Goal: Information Seeking & Learning: Learn about a topic

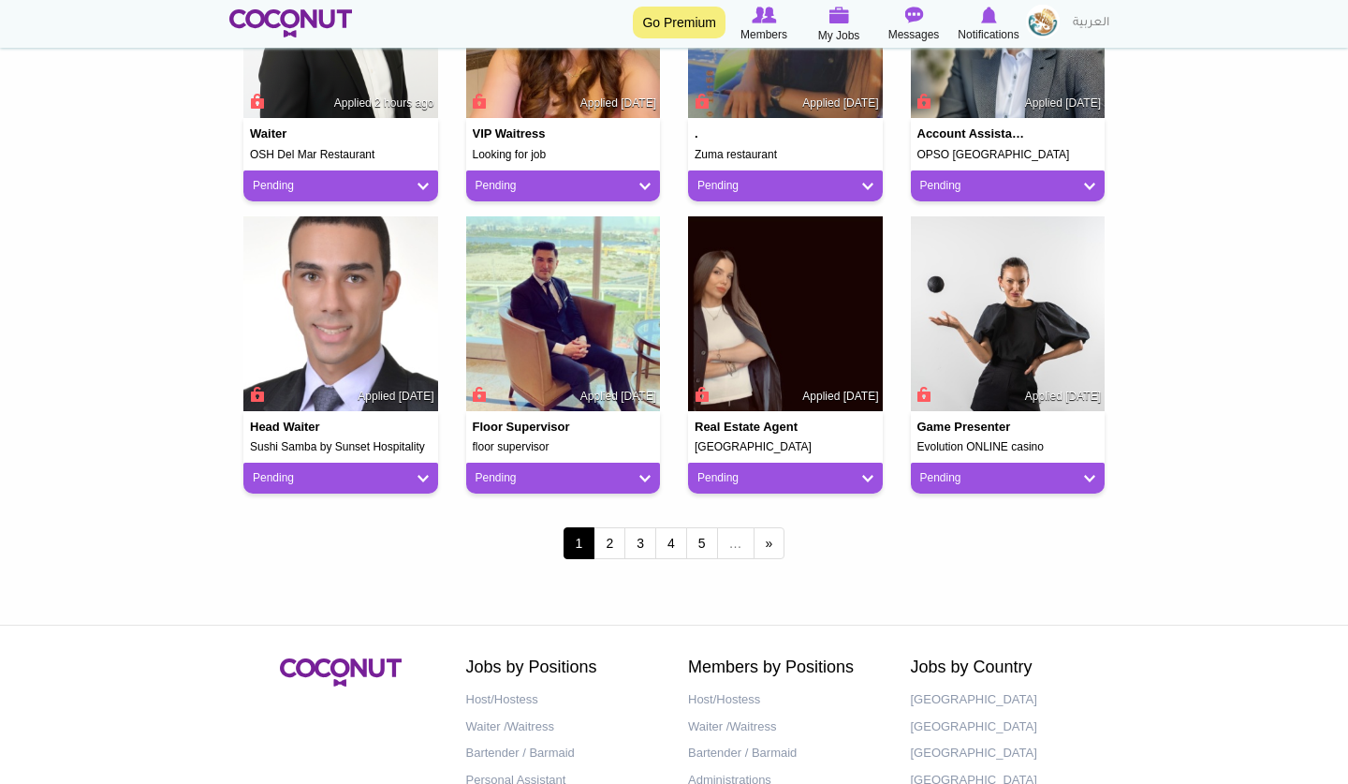
scroll to position [1535, 0]
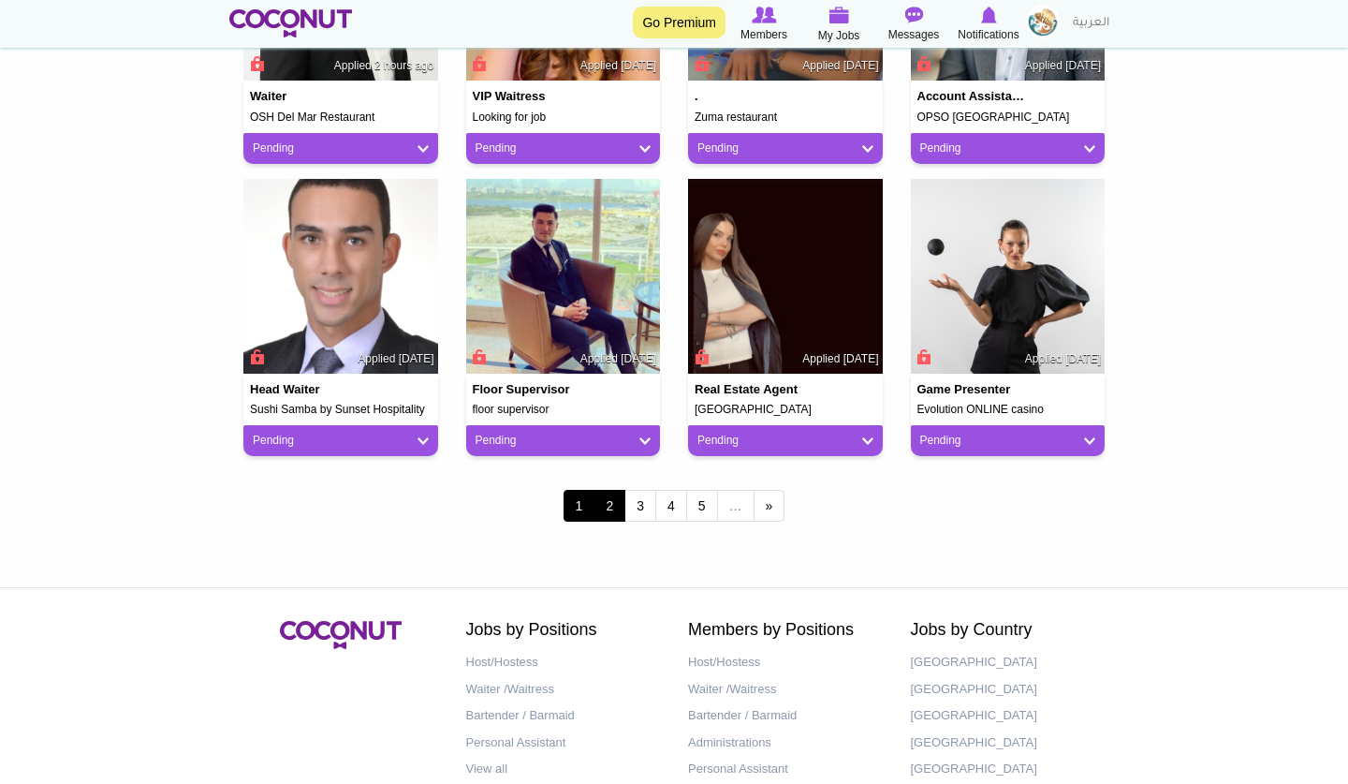
click at [610, 508] on link "2" at bounding box center [610, 506] width 32 height 32
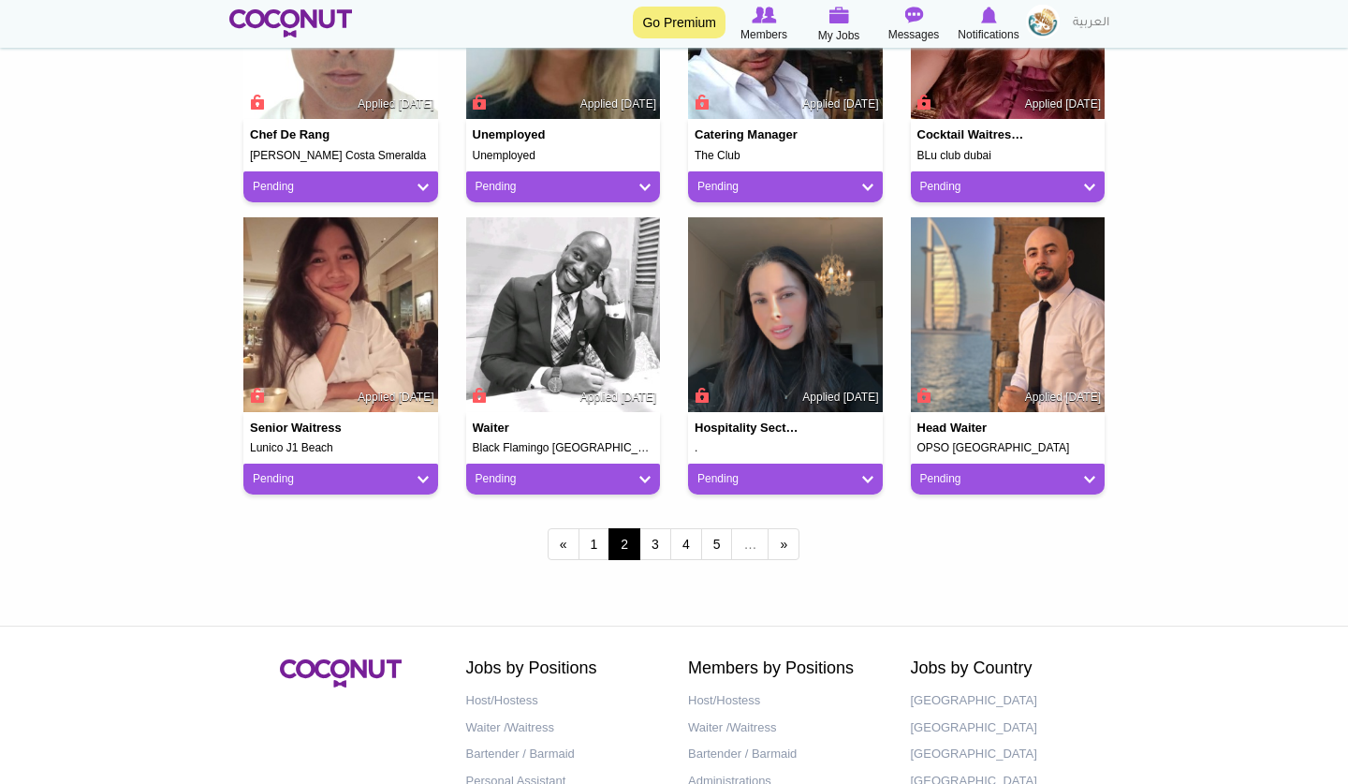
scroll to position [1535, 0]
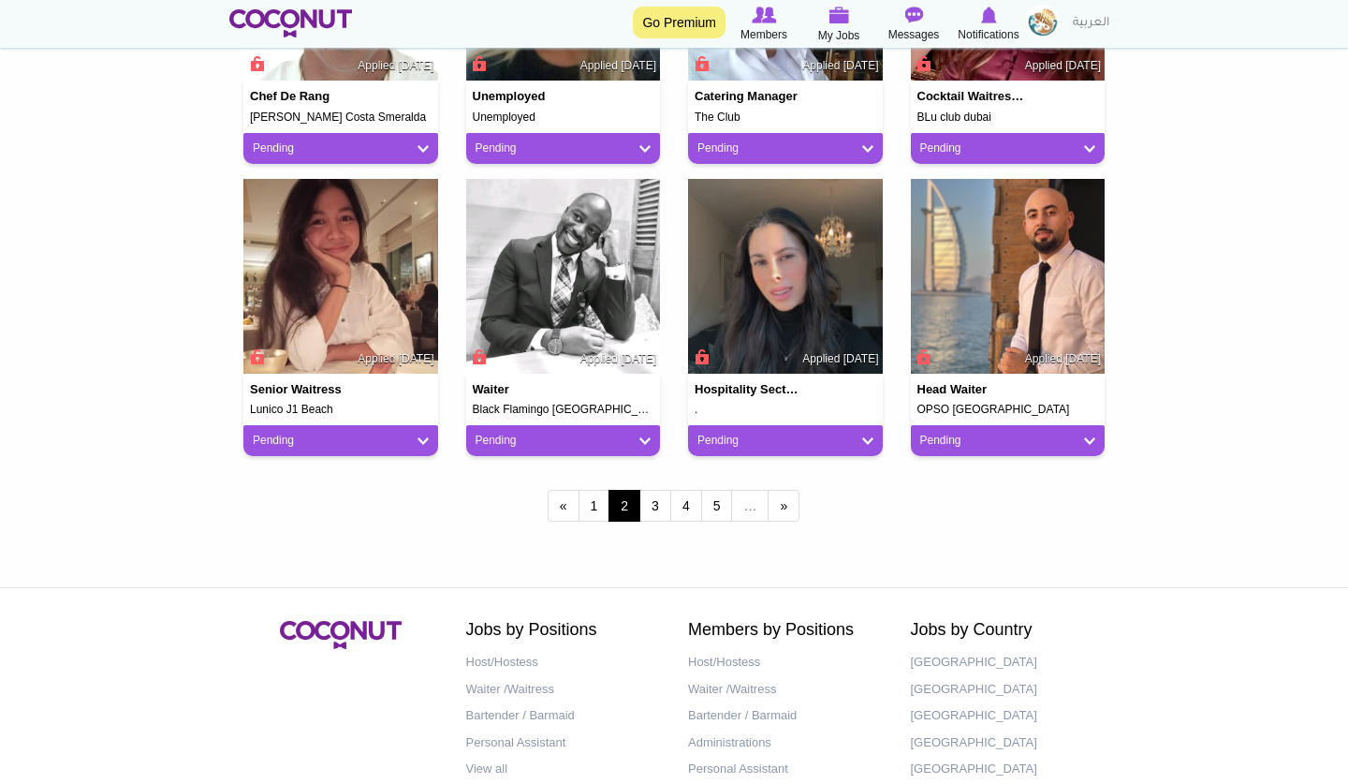
click at [816, 294] on img at bounding box center [785, 276] width 195 height 195
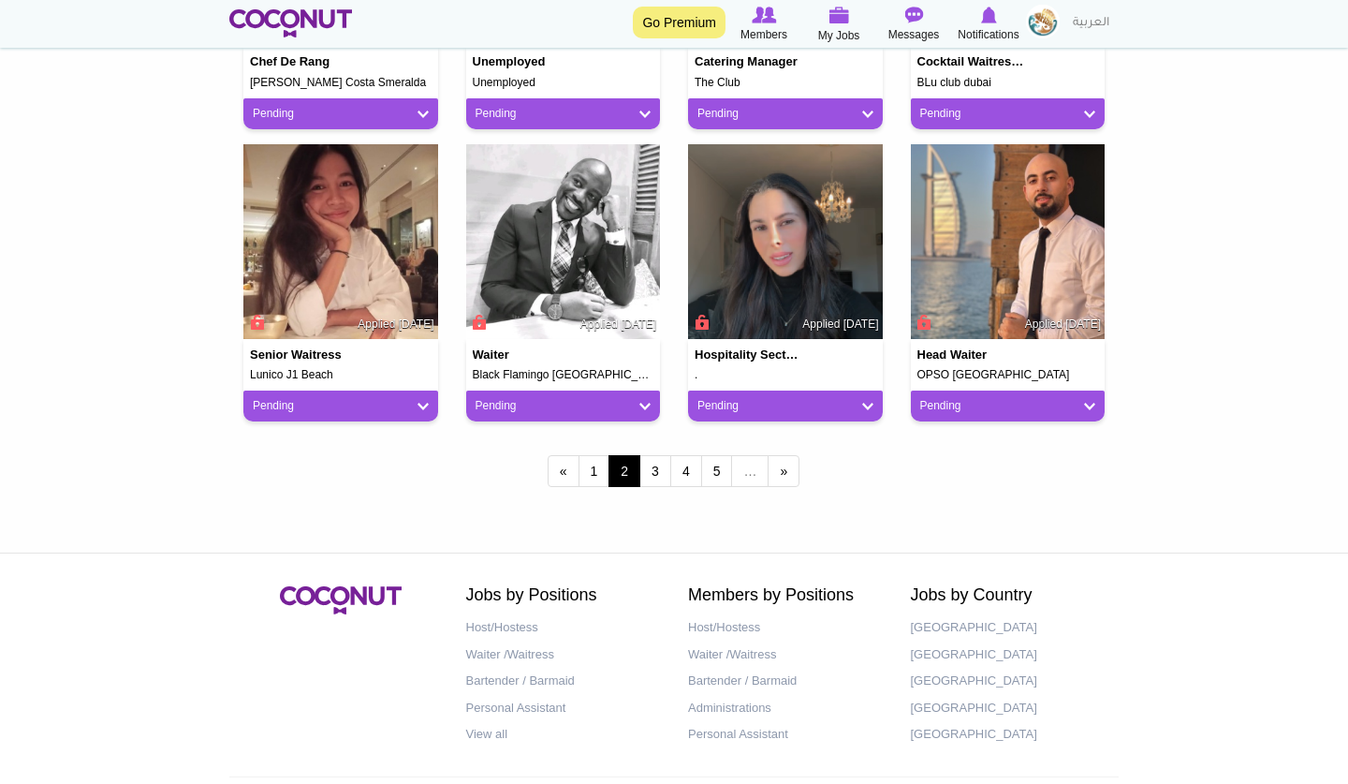
scroll to position [1573, 0]
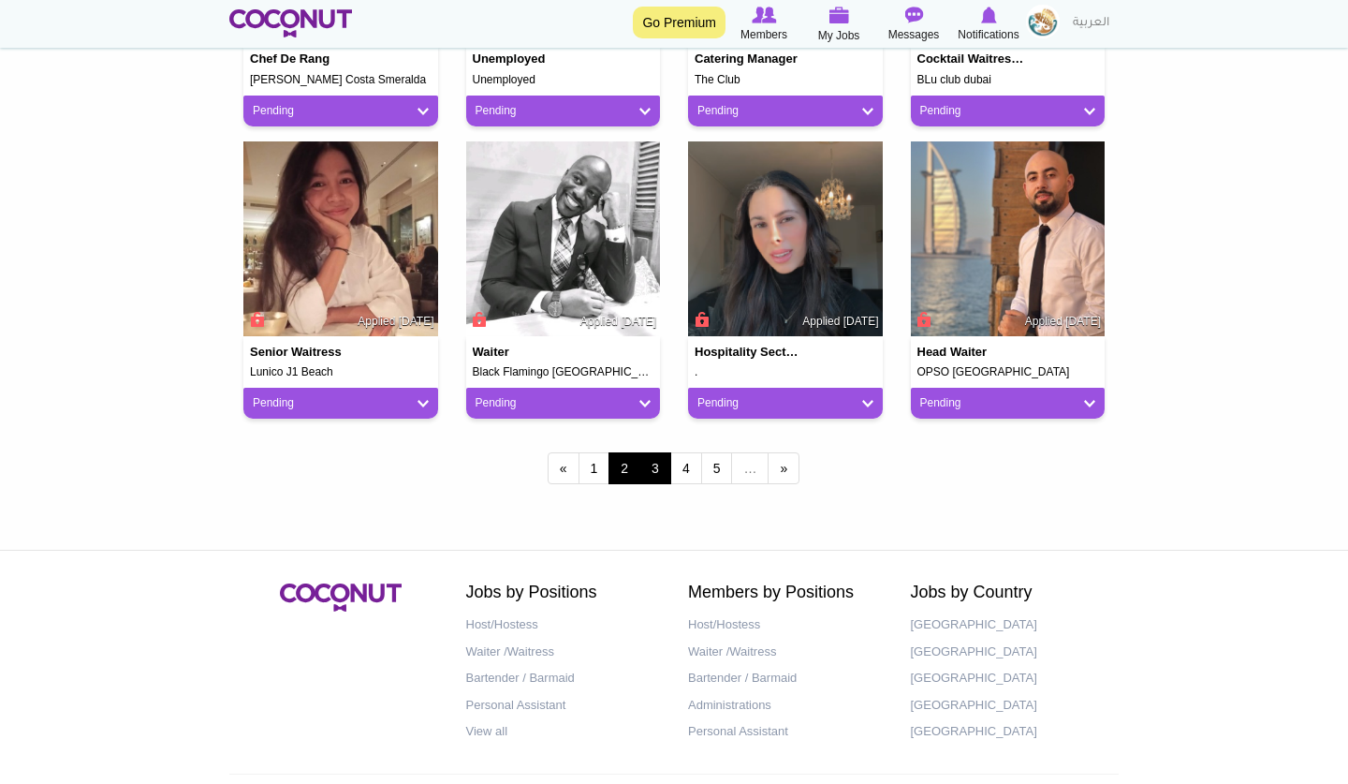
click at [651, 468] on link "3" at bounding box center [655, 468] width 32 height 32
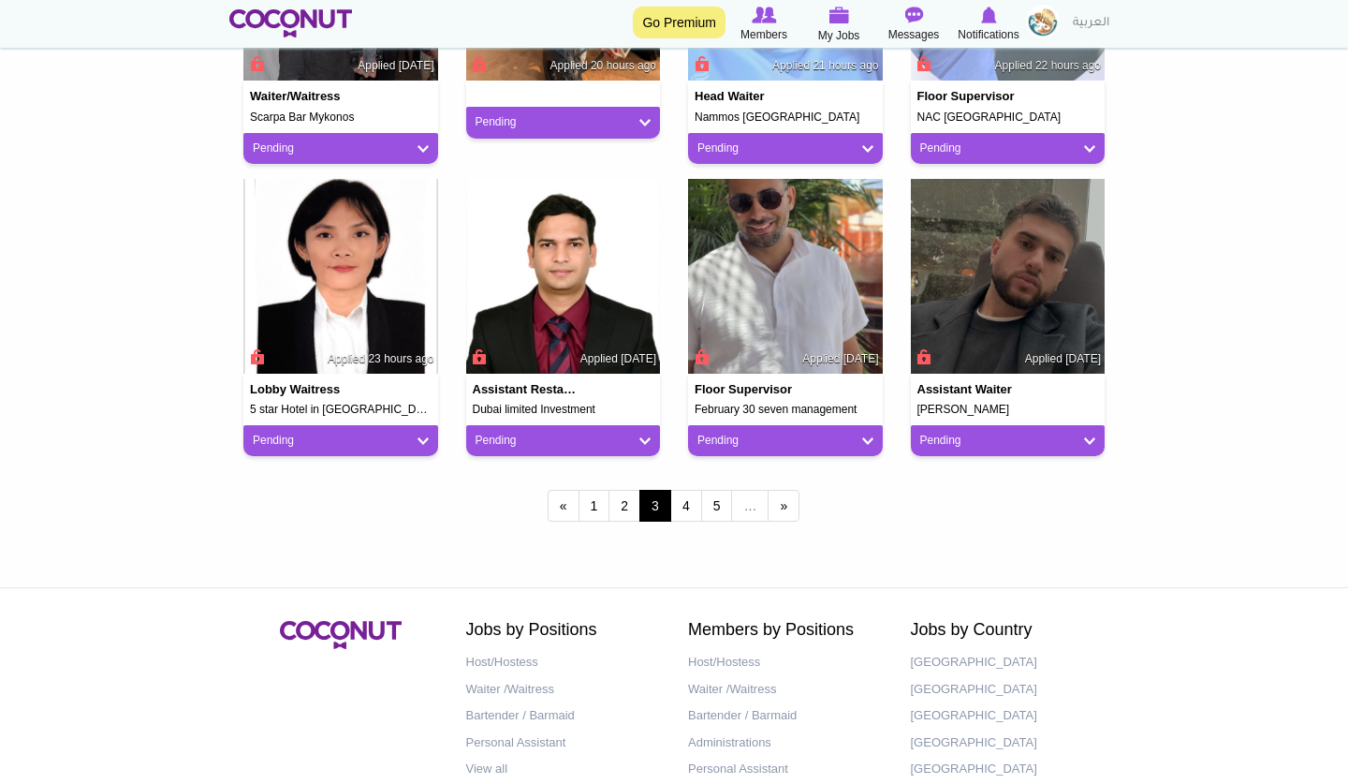
scroll to position [1610, 0]
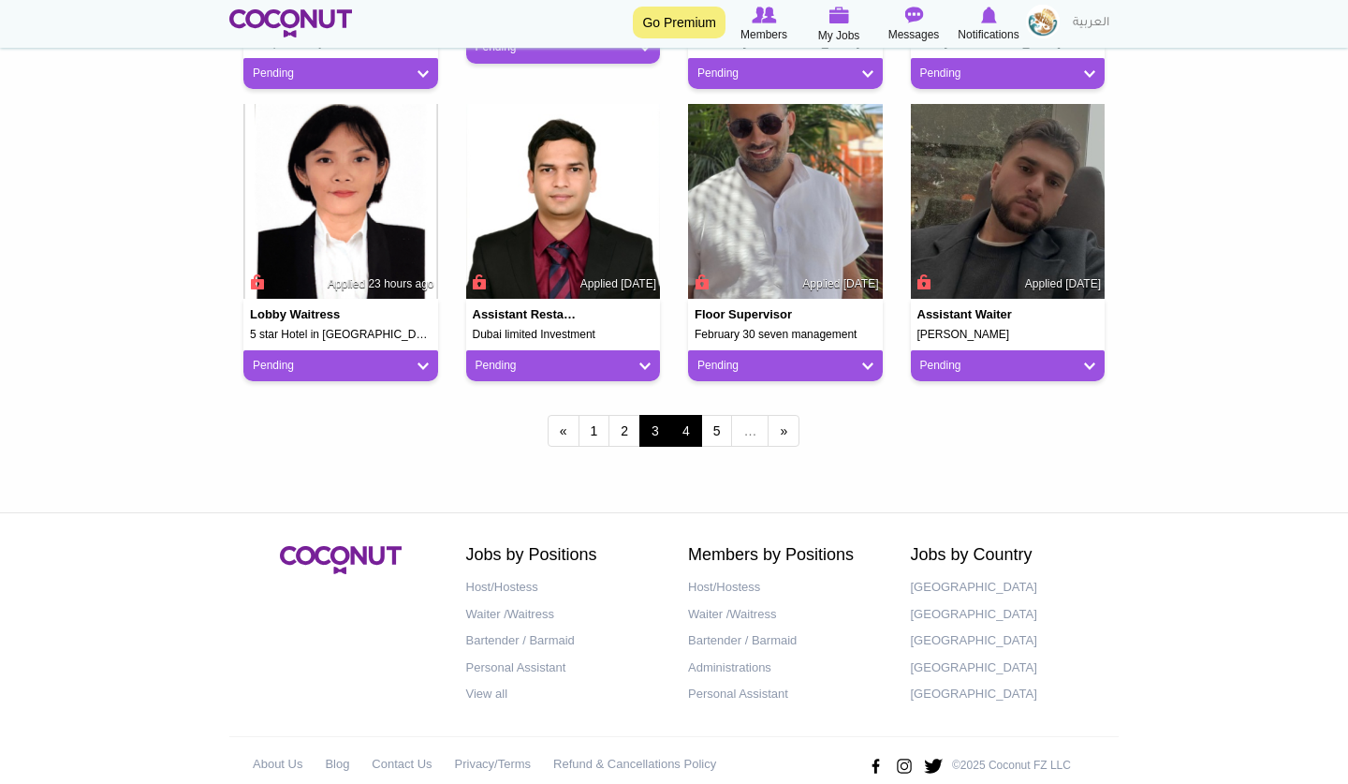
click at [692, 422] on link "4" at bounding box center [686, 431] width 32 height 32
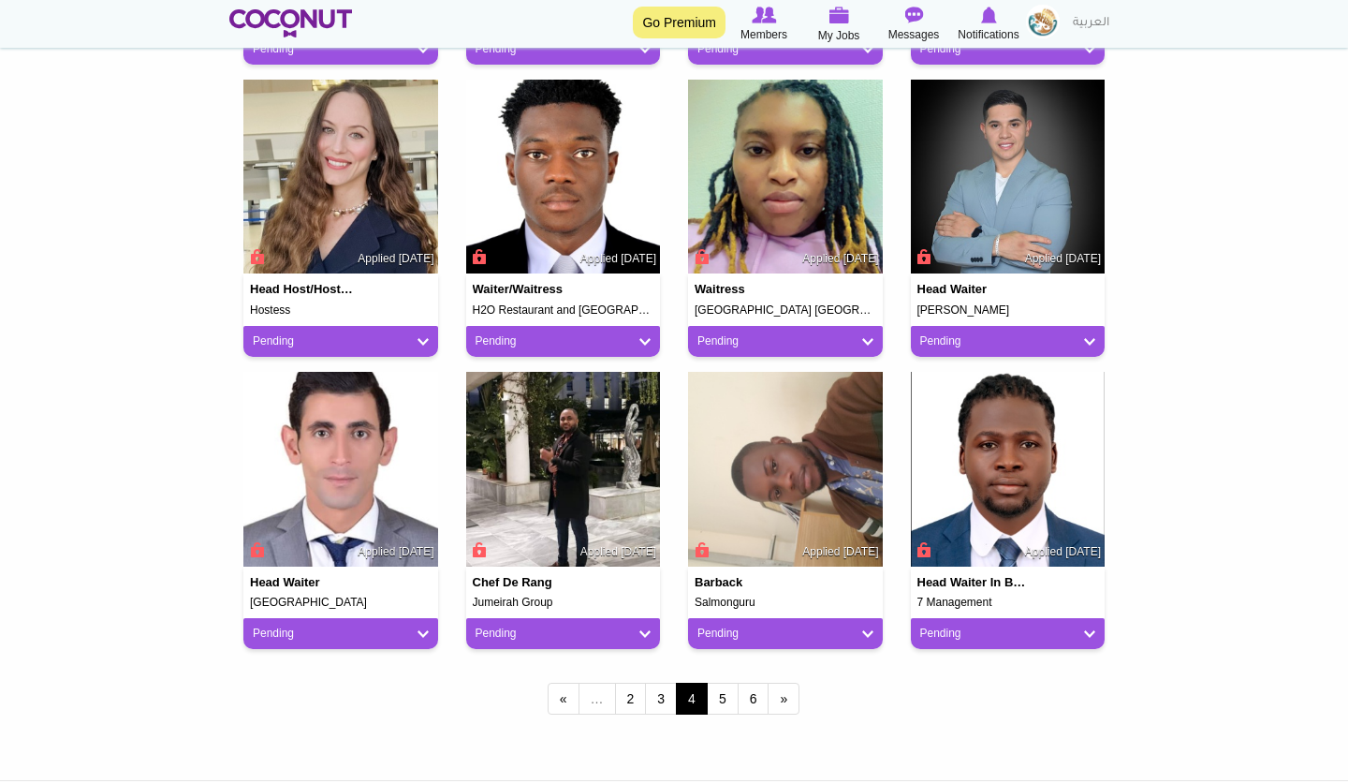
scroll to position [1348, 0]
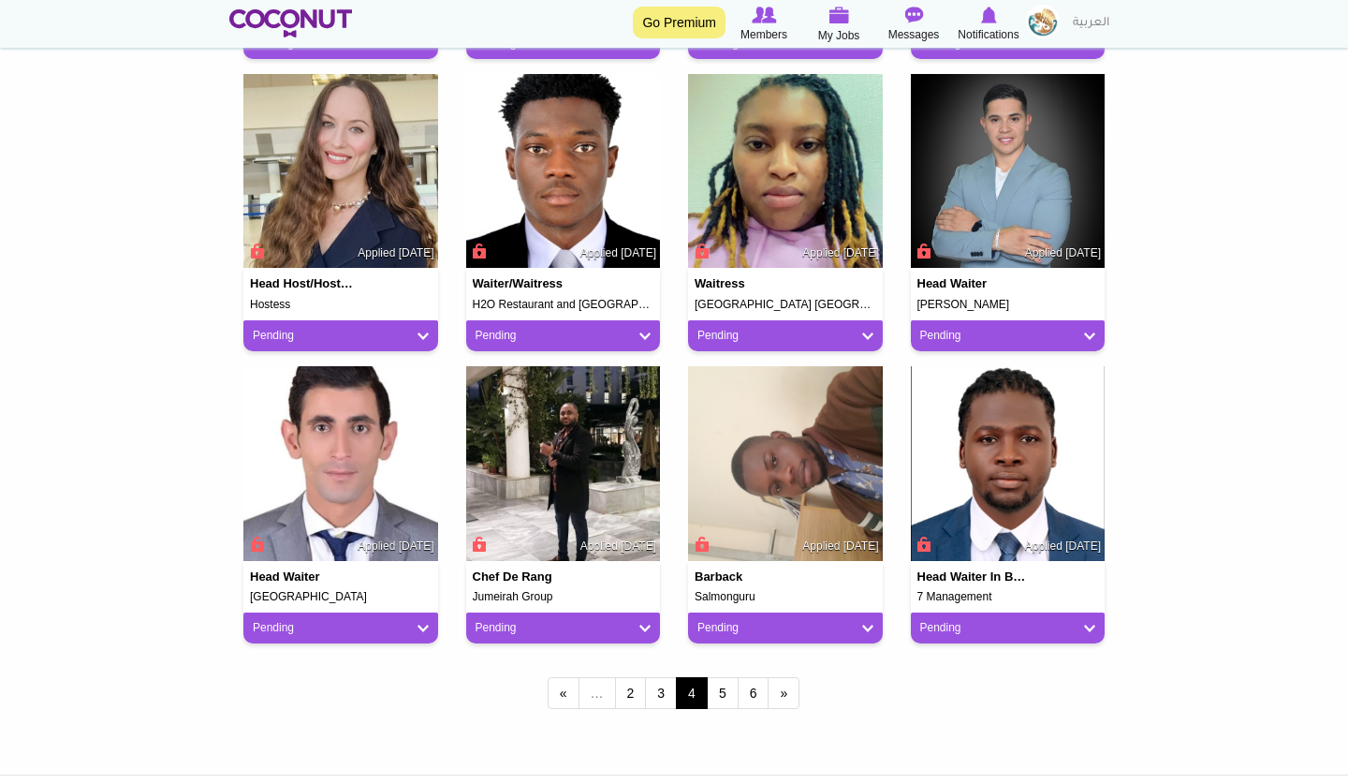
click at [1011, 198] on img at bounding box center [1008, 171] width 195 height 195
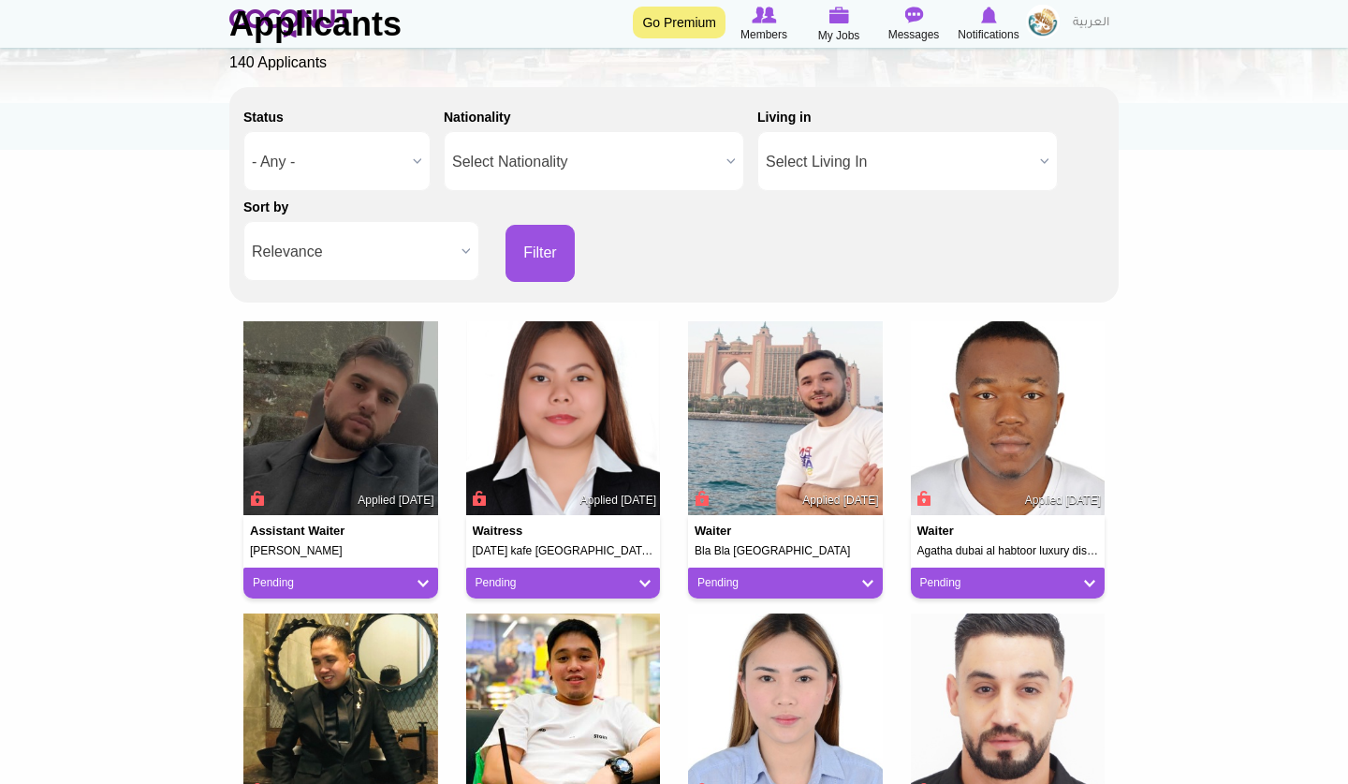
scroll to position [262, 0]
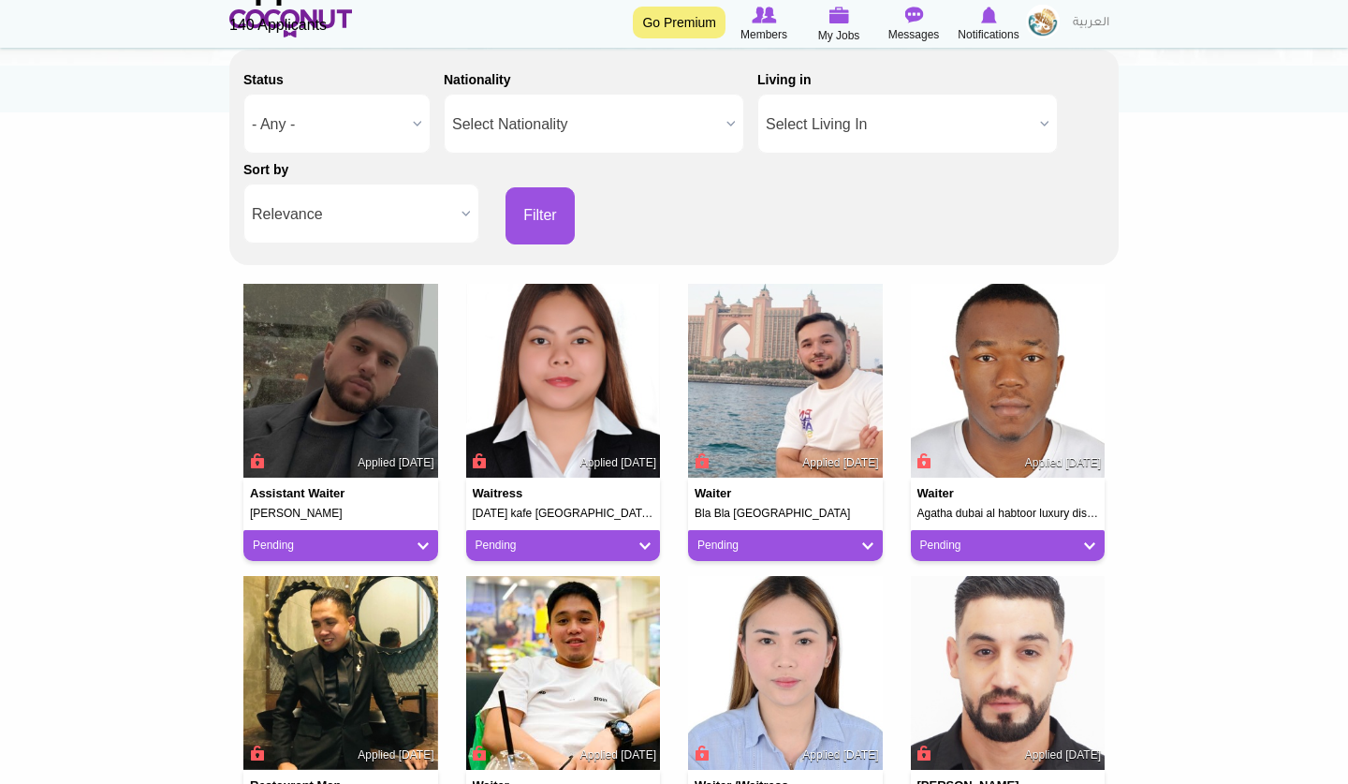
click at [975, 127] on span "Select Living In" at bounding box center [899, 125] width 267 height 60
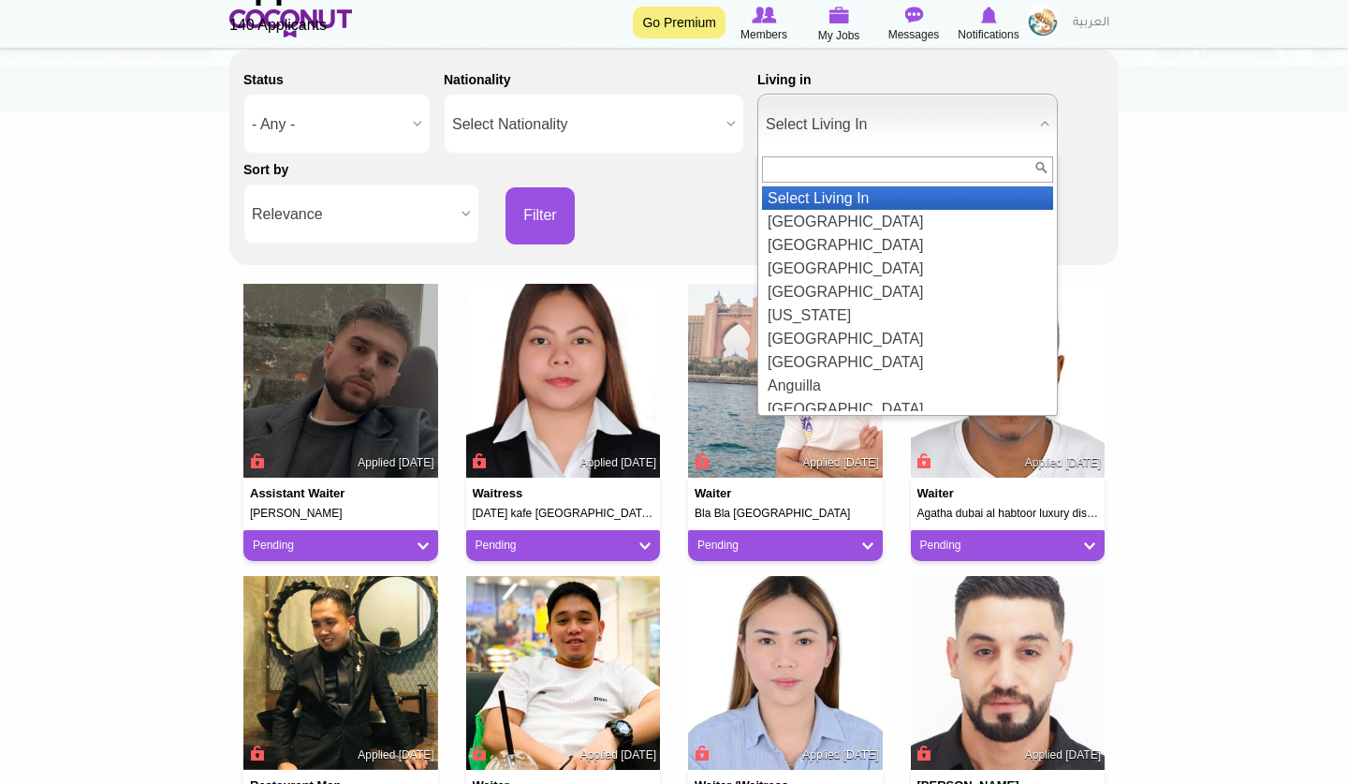
click at [876, 193] on li "Select Living In" at bounding box center [907, 197] width 291 height 23
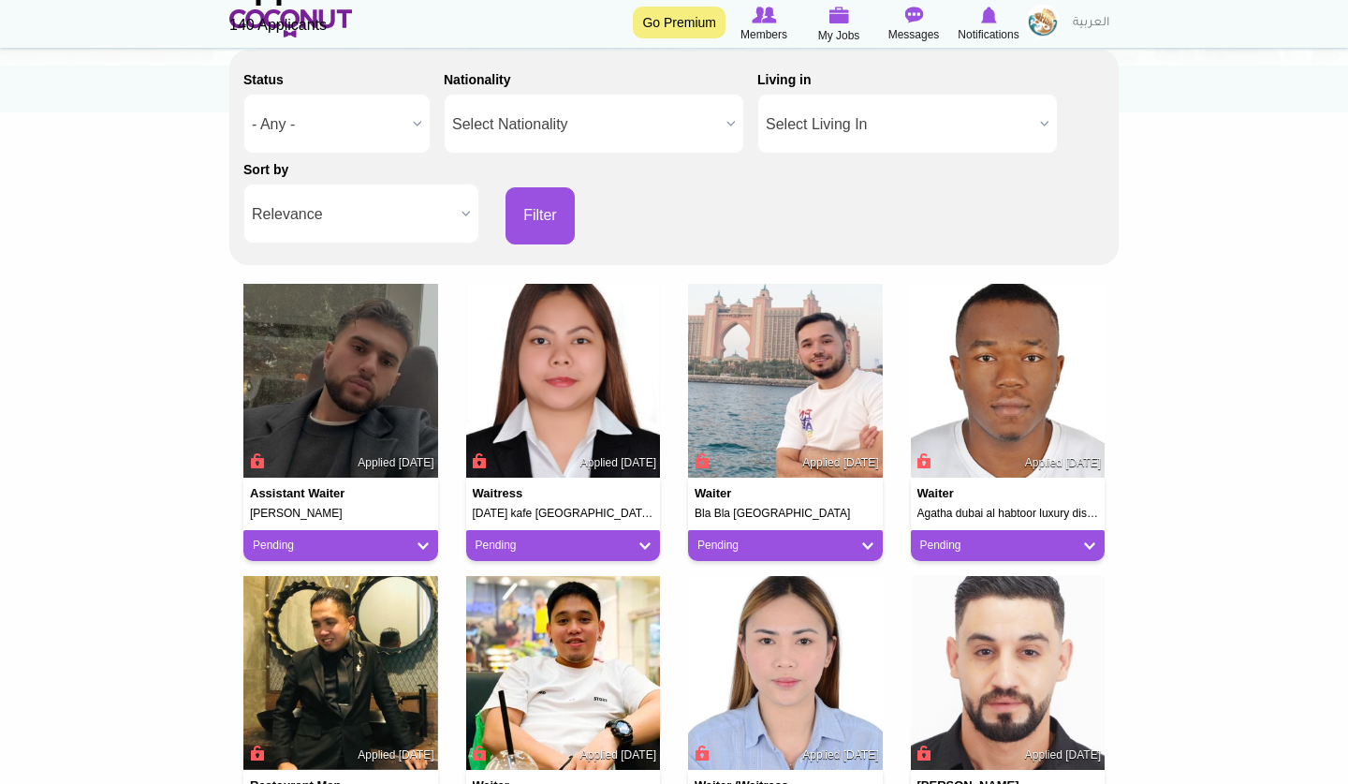
click at [541, 212] on button "Filter" at bounding box center [540, 215] width 69 height 57
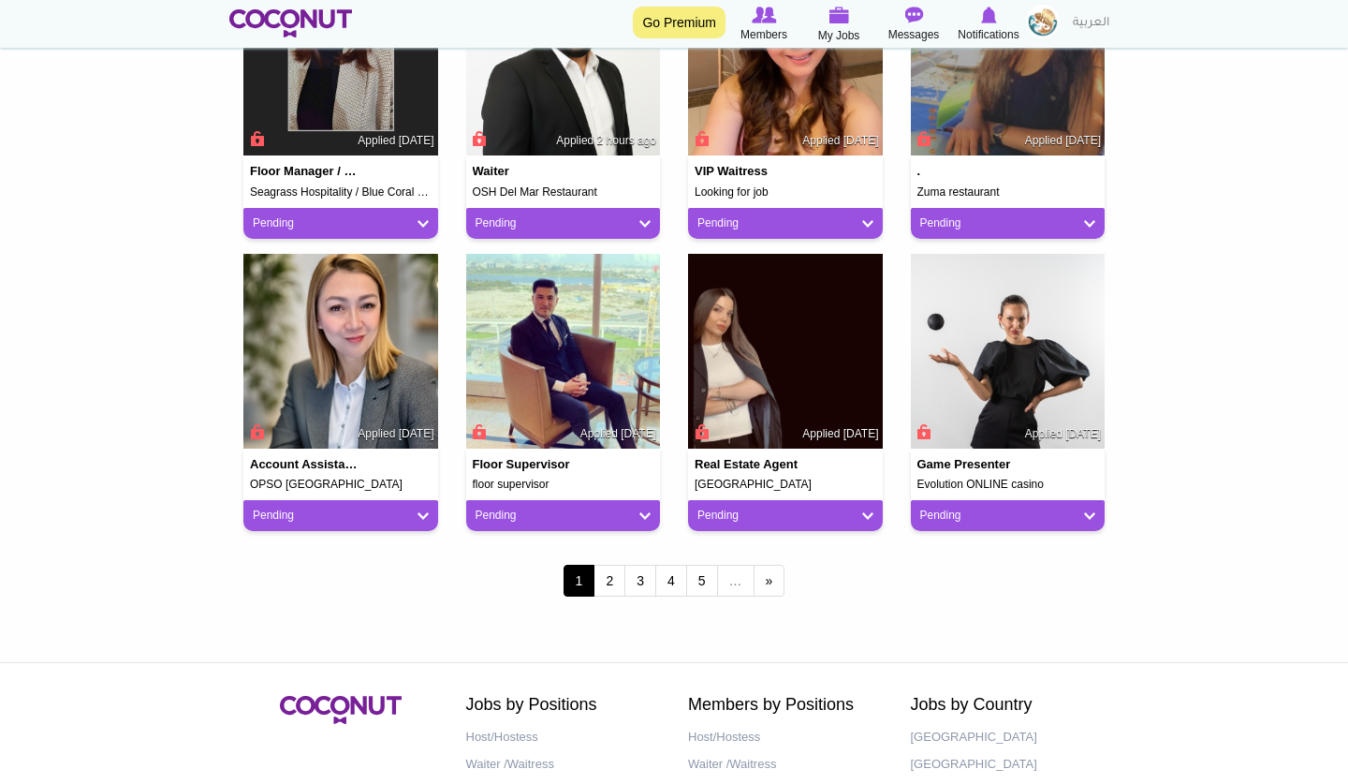
scroll to position [1498, 0]
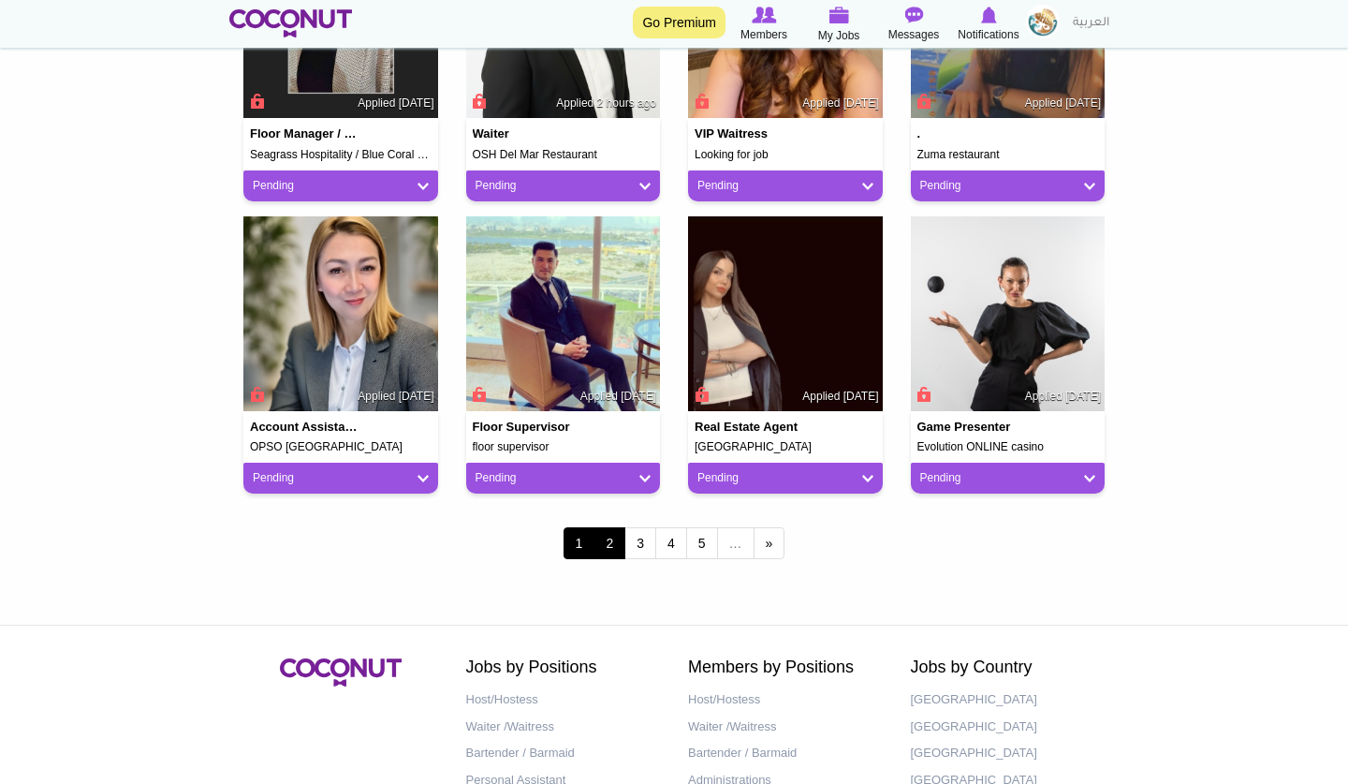
click at [606, 534] on link "2" at bounding box center [610, 543] width 32 height 32
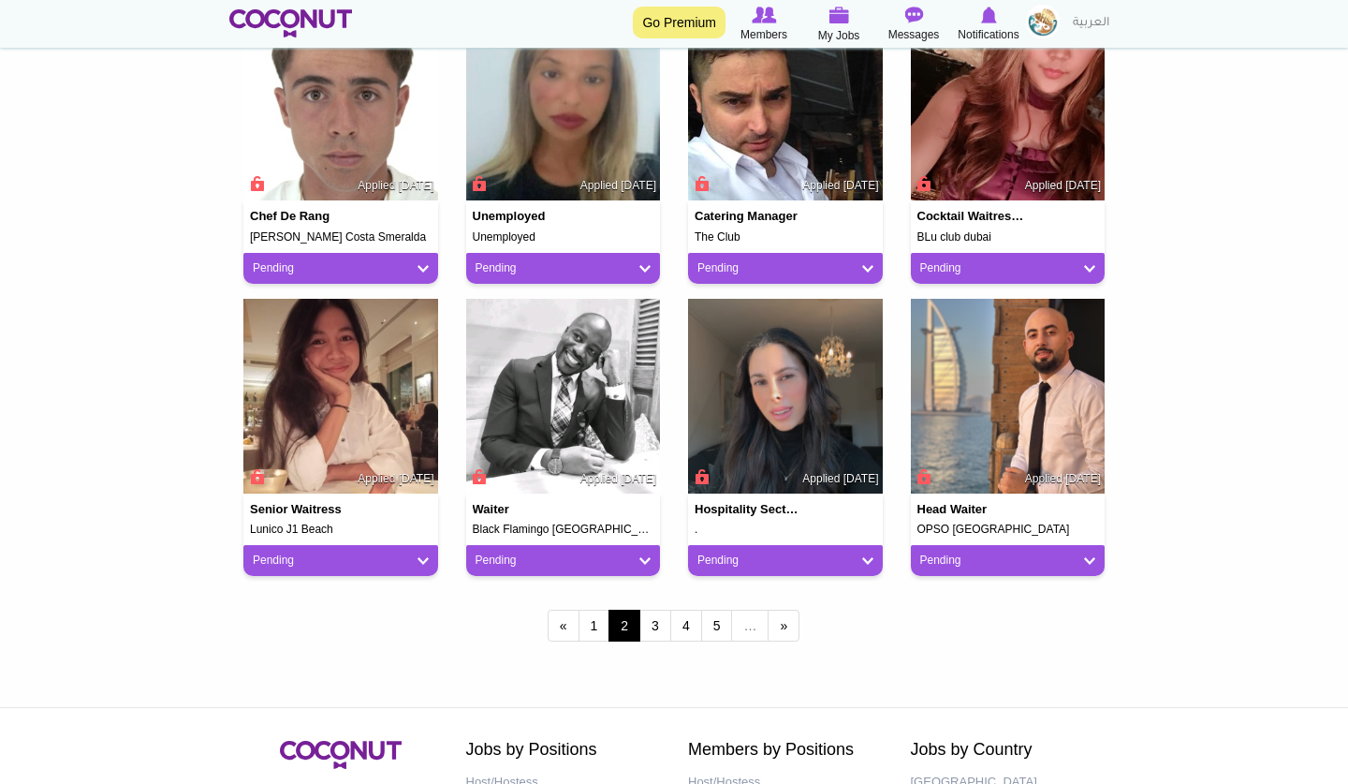
scroll to position [1456, 0]
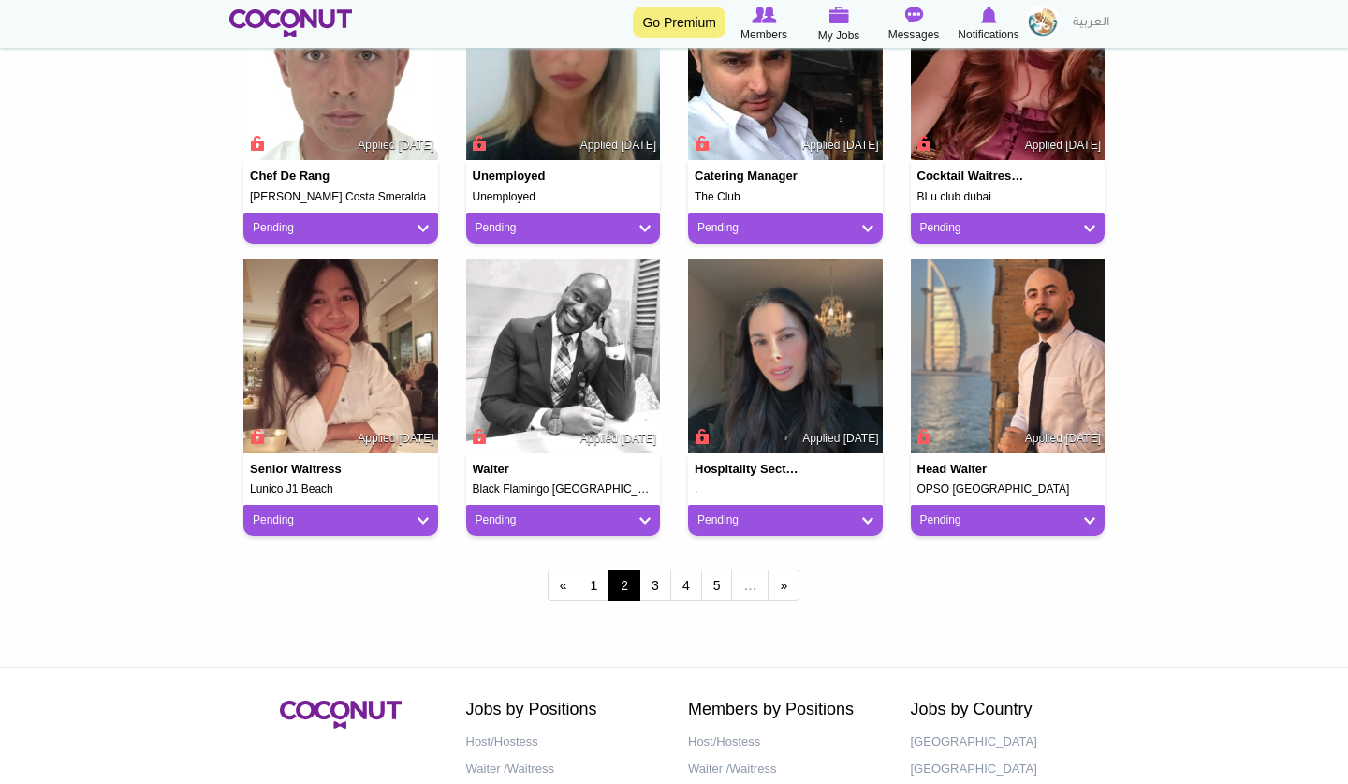
click at [571, 415] on img at bounding box center [563, 355] width 195 height 195
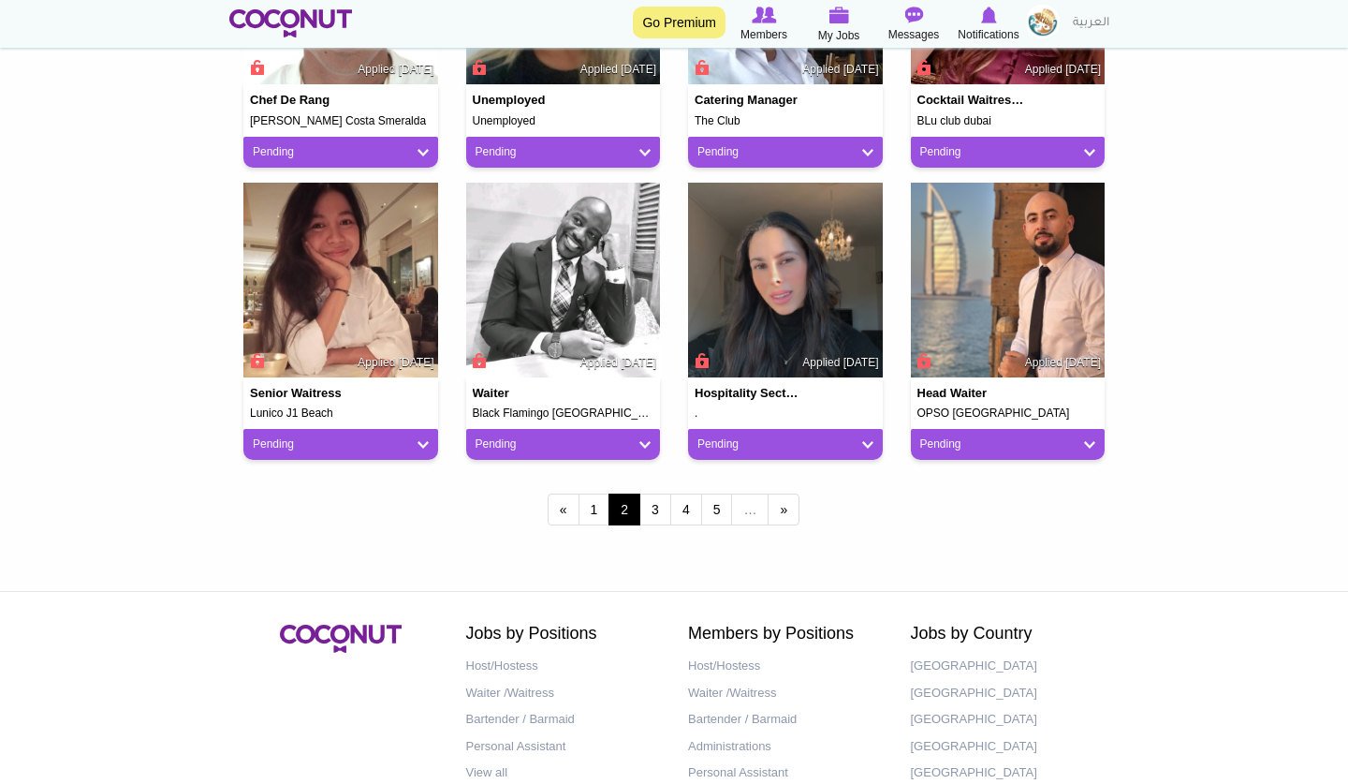
scroll to position [1535, 0]
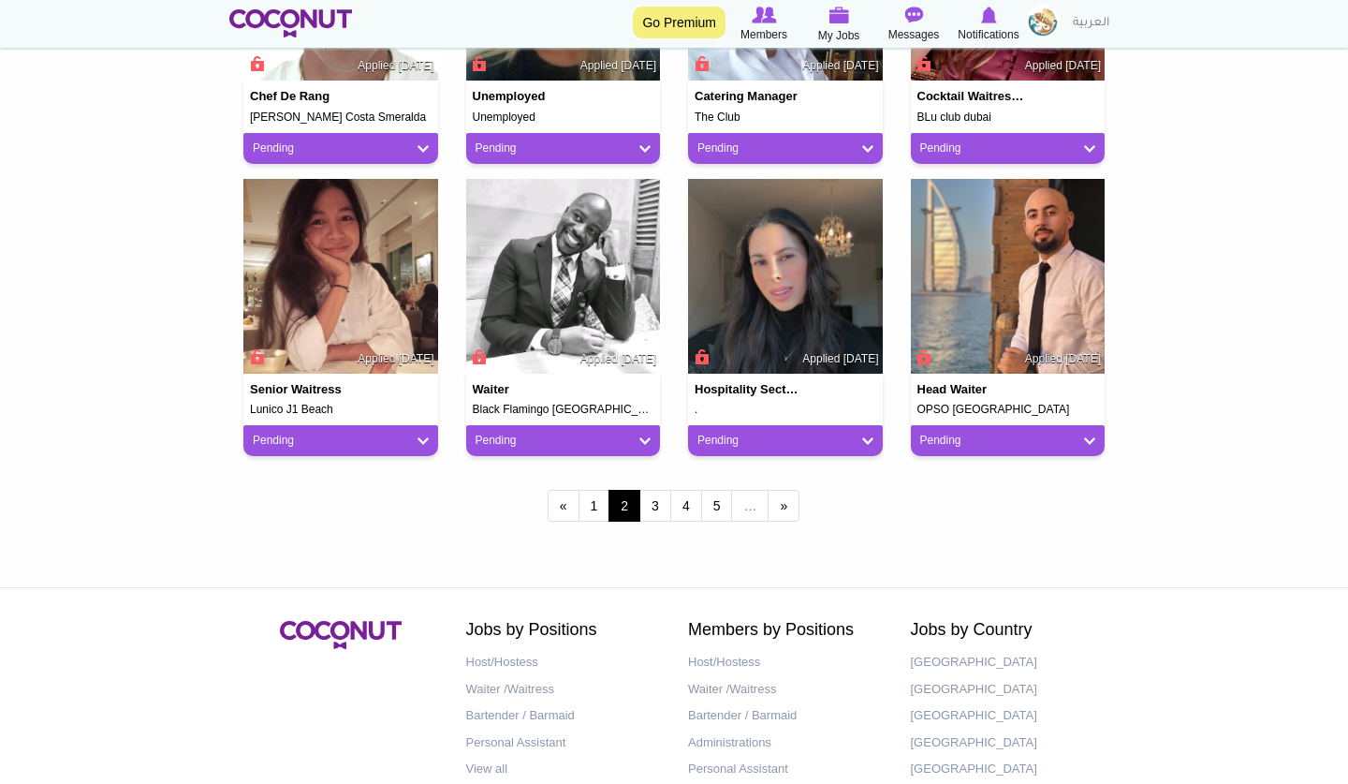
click at [977, 332] on img at bounding box center [1008, 276] width 195 height 195
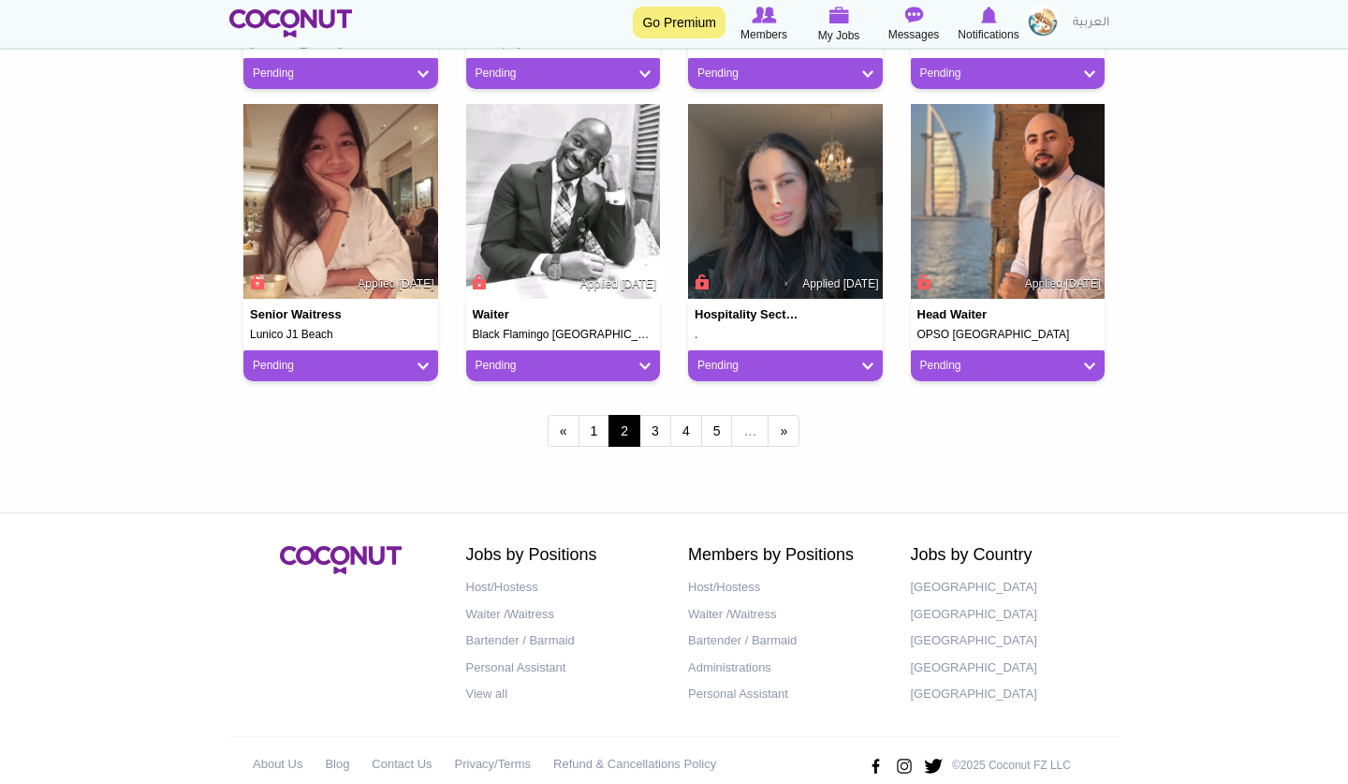
scroll to position [1634, 0]
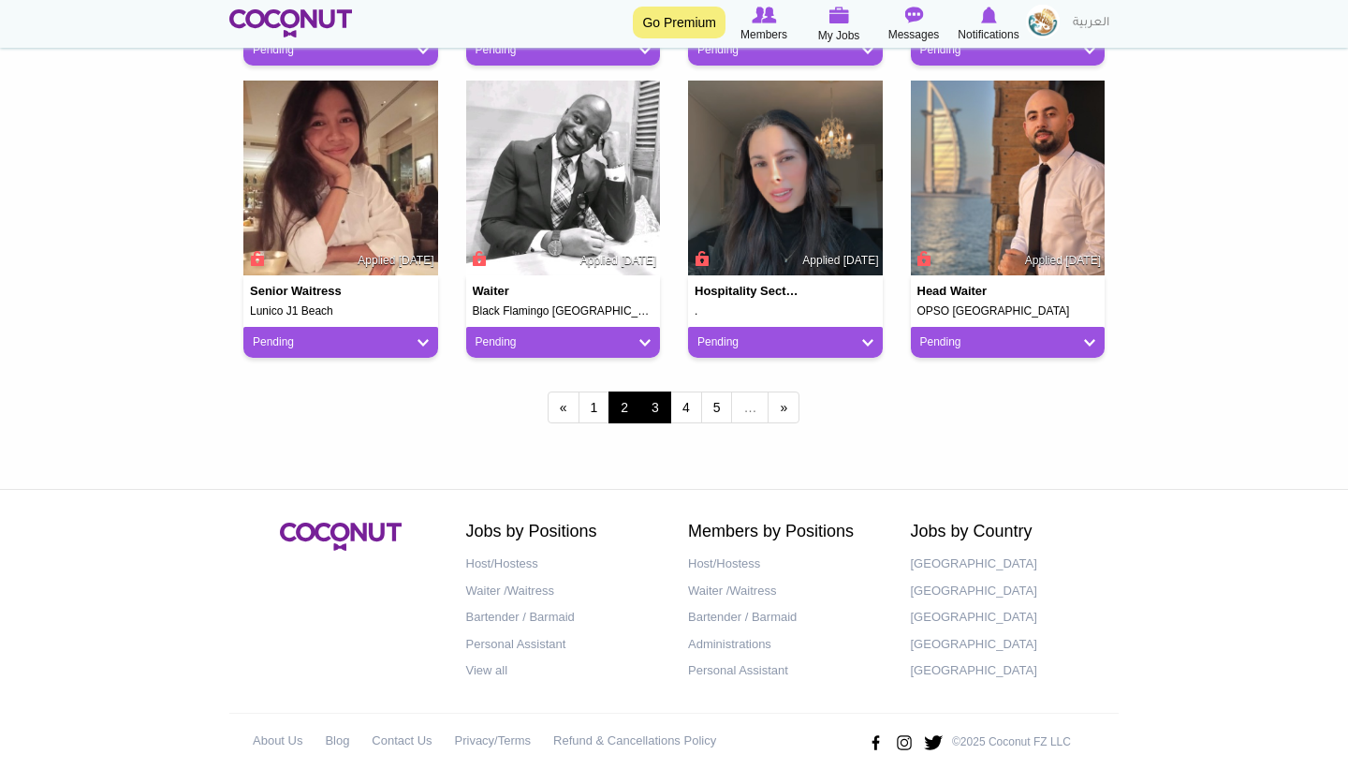
click at [667, 398] on link "3" at bounding box center [655, 407] width 32 height 32
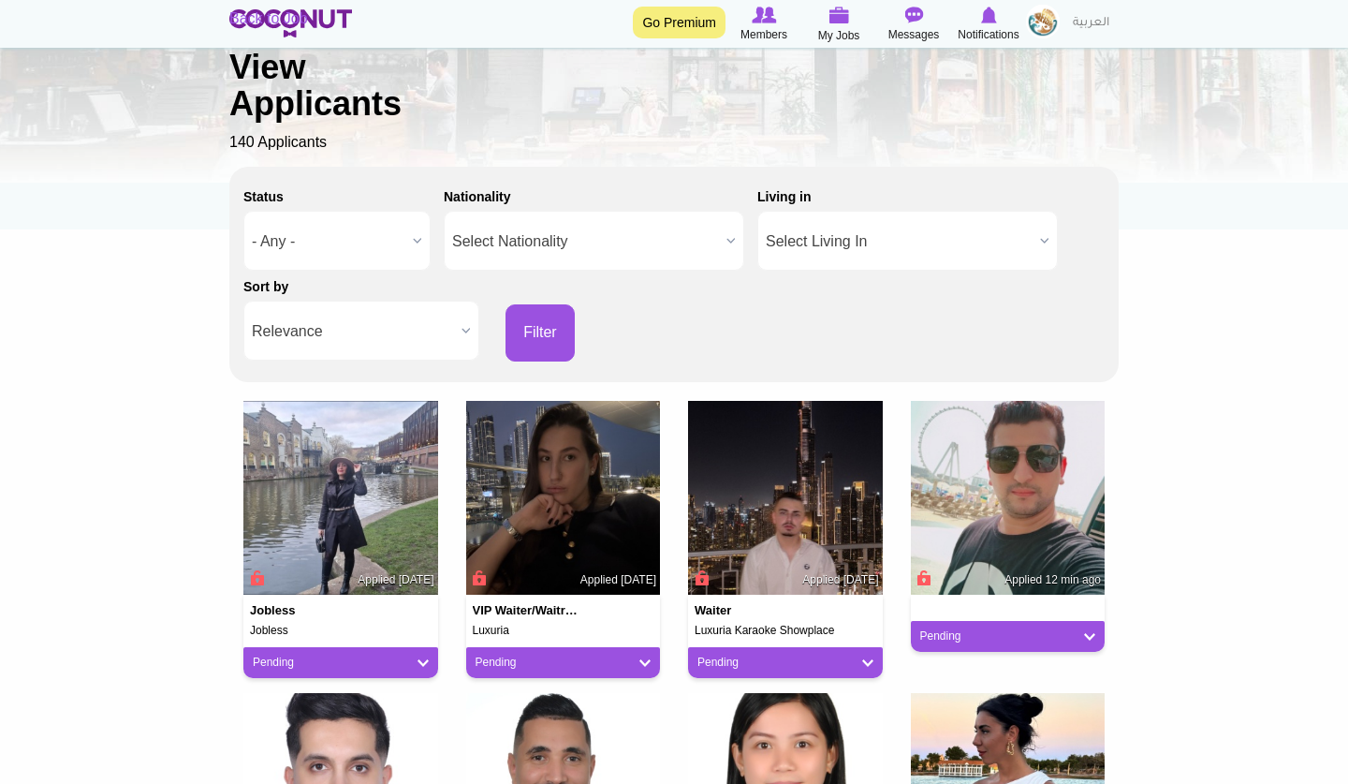
scroll to position [150, 0]
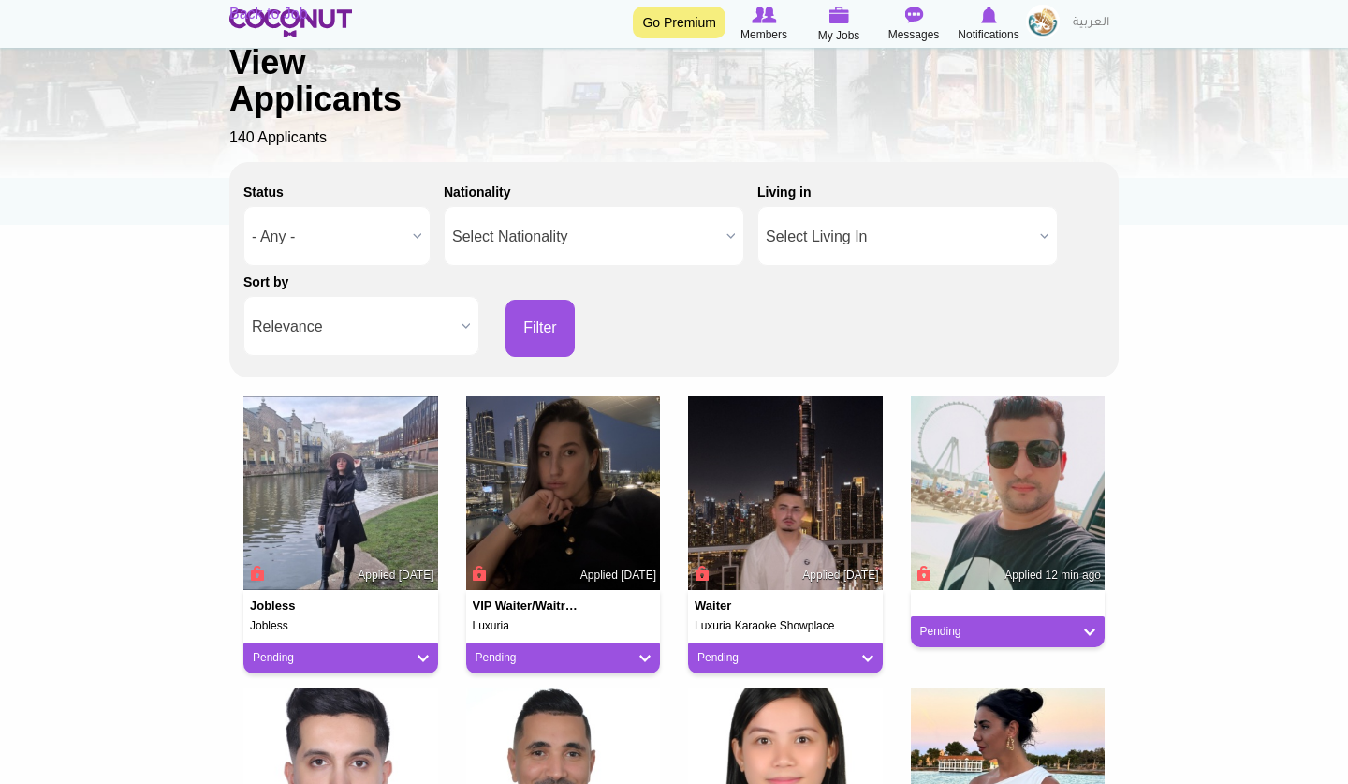
click at [546, 474] on img at bounding box center [563, 493] width 195 height 195
